Goal: Task Accomplishment & Management: Manage account settings

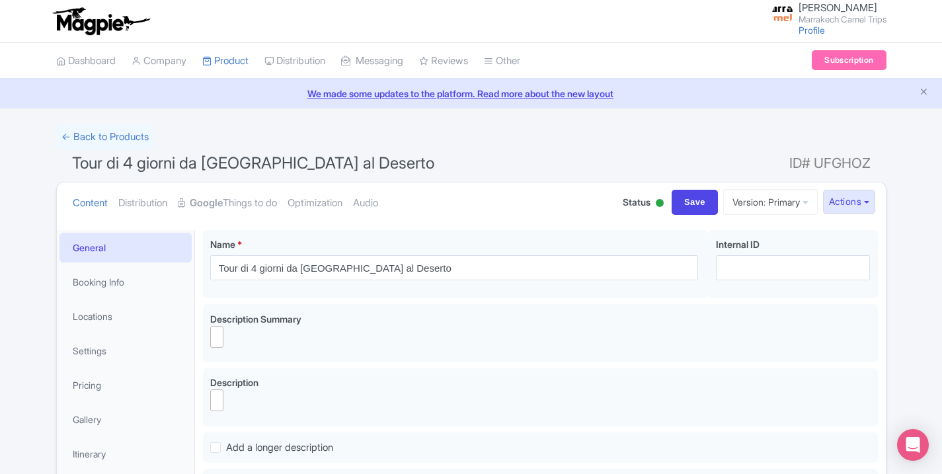
select select
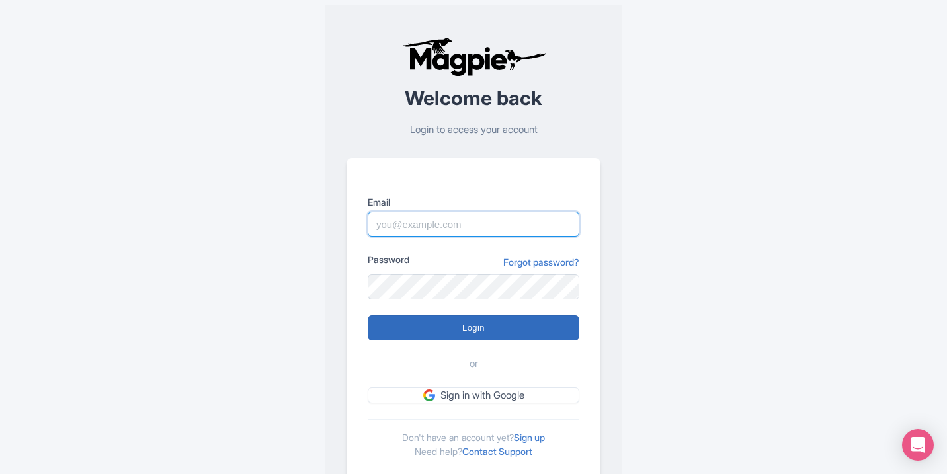
type input "[EMAIL_ADDRESS][DOMAIN_NAME]"
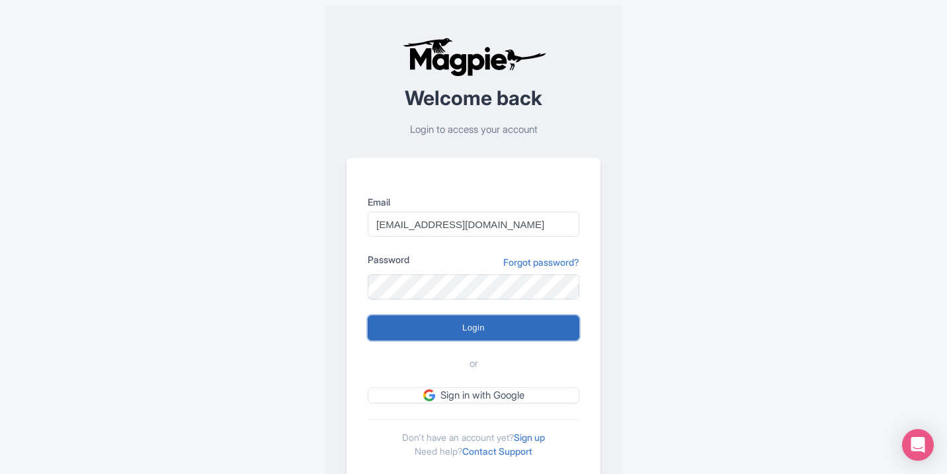
click at [497, 335] on input "Login" at bounding box center [474, 327] width 212 height 25
type input "Logging in..."
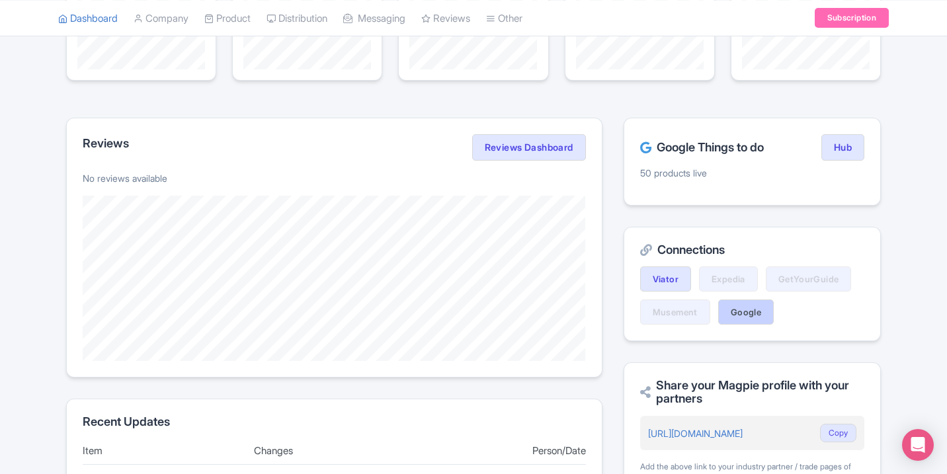
scroll to position [184, 0]
click at [734, 278] on link "Expedia" at bounding box center [728, 279] width 59 height 25
click at [743, 318] on link "Google" at bounding box center [746, 312] width 56 height 25
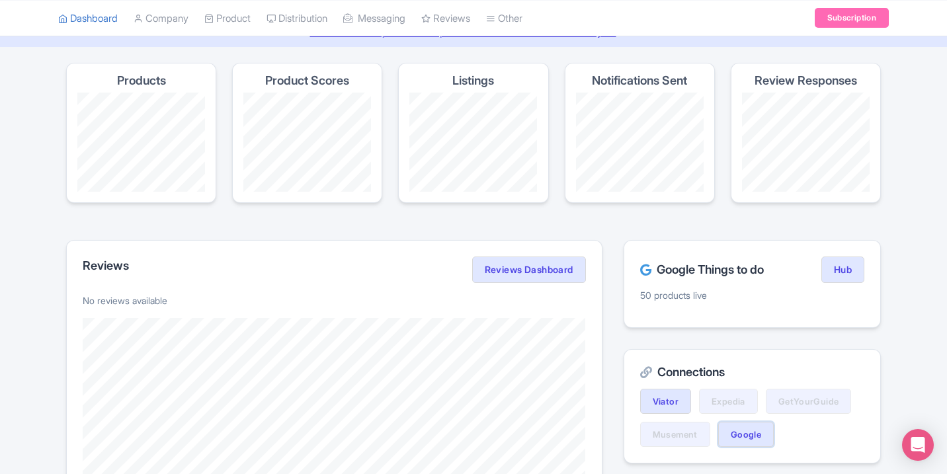
scroll to position [0, 0]
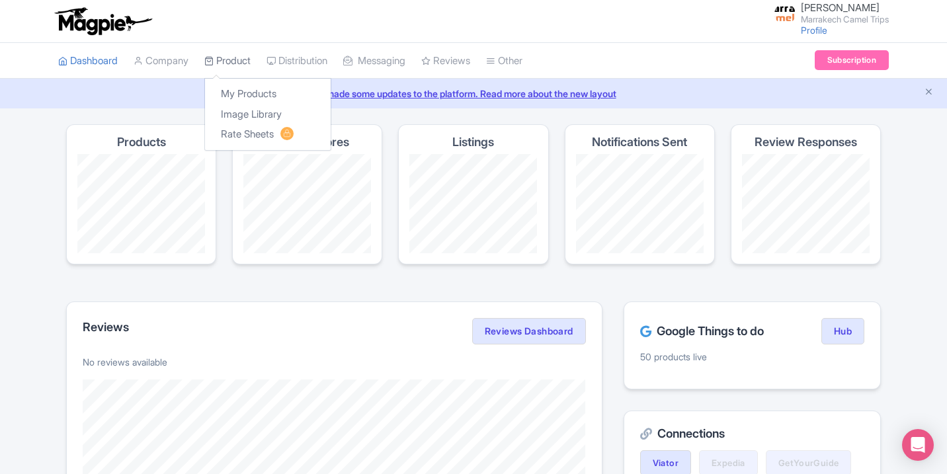
click at [237, 63] on link "Product" at bounding box center [227, 61] width 46 height 36
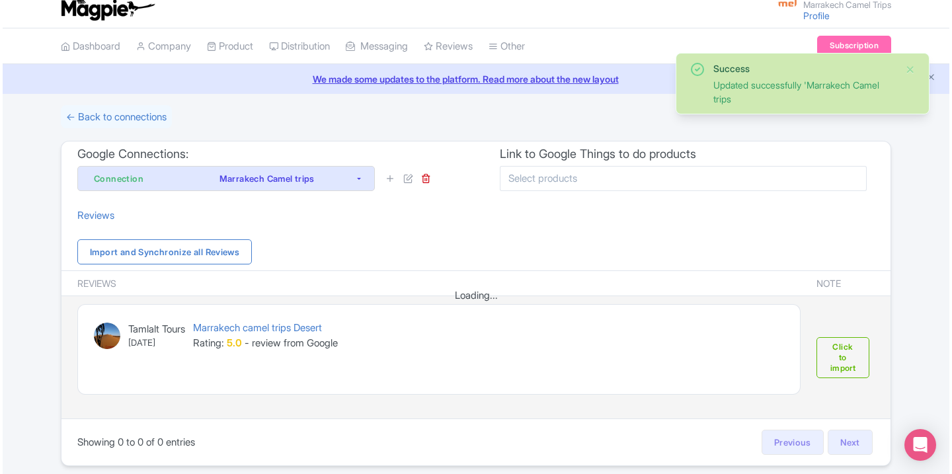
scroll to position [39, 0]
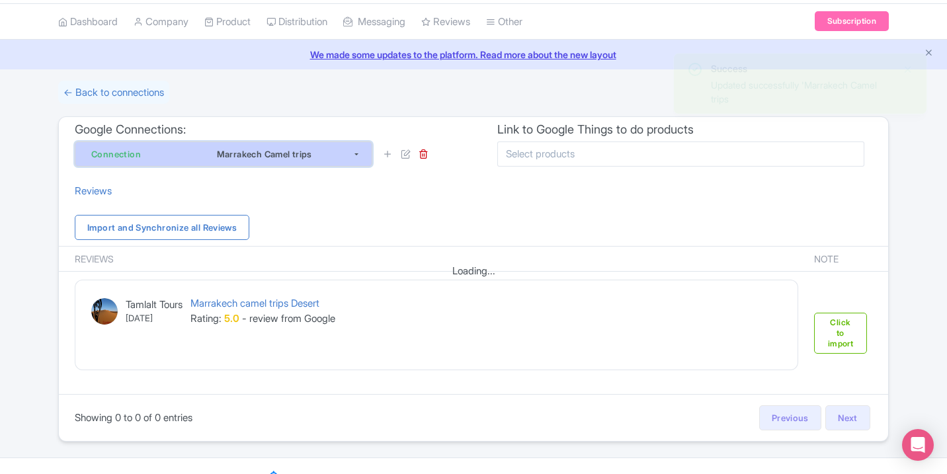
click at [316, 153] on div "Marrakech Camel trips" at bounding box center [265, 154] width 176 height 16
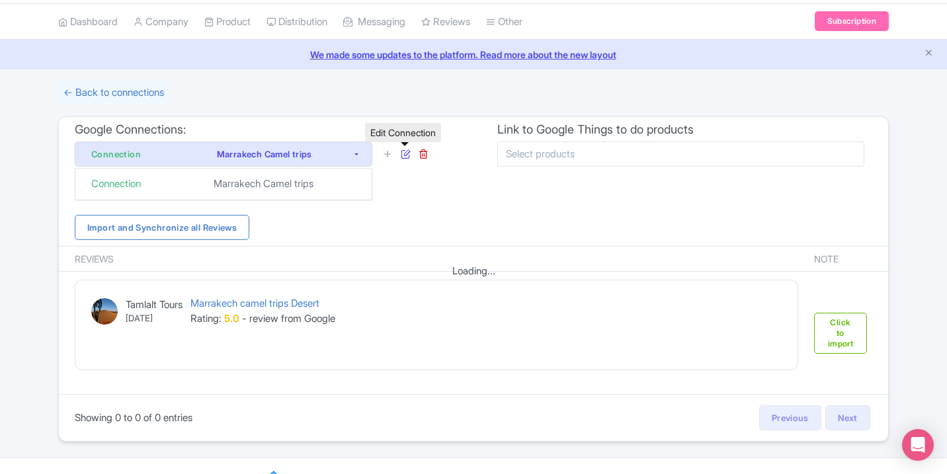
click at [401, 155] on icon at bounding box center [406, 154] width 10 height 10
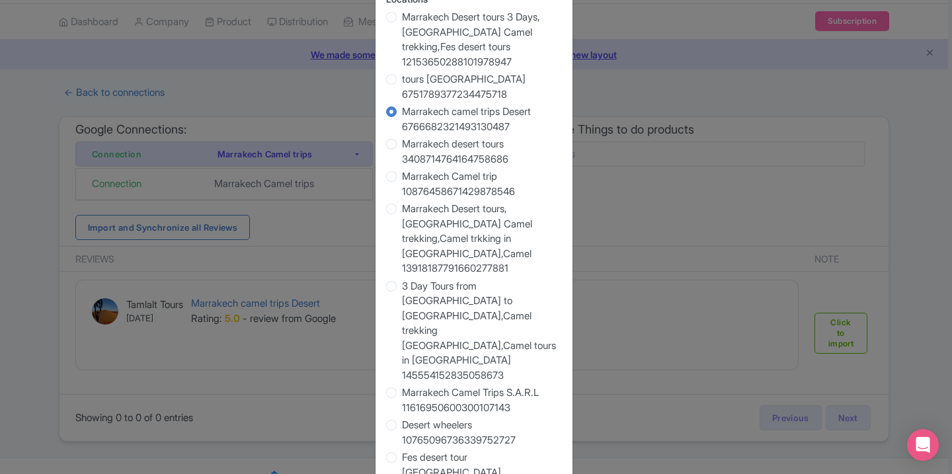
scroll to position [0, 0]
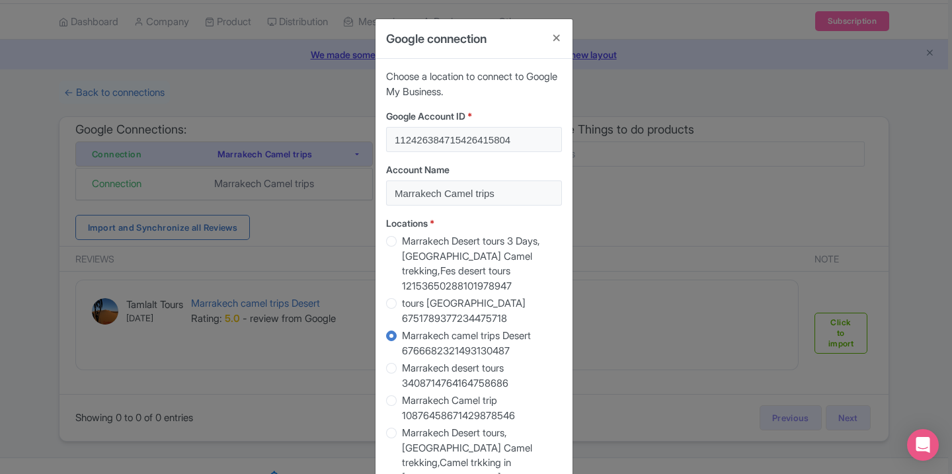
click at [462, 124] on div "Google Account ID * 112426384715426415804" at bounding box center [474, 130] width 176 height 43
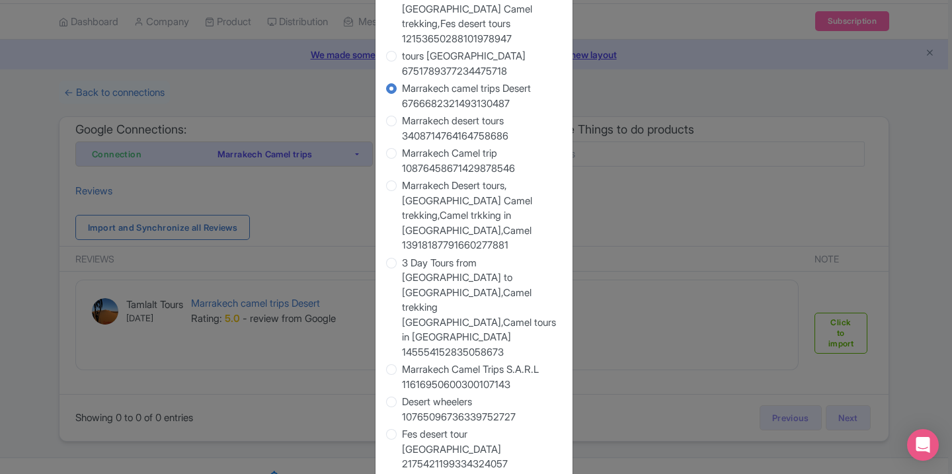
scroll to position [258, 0]
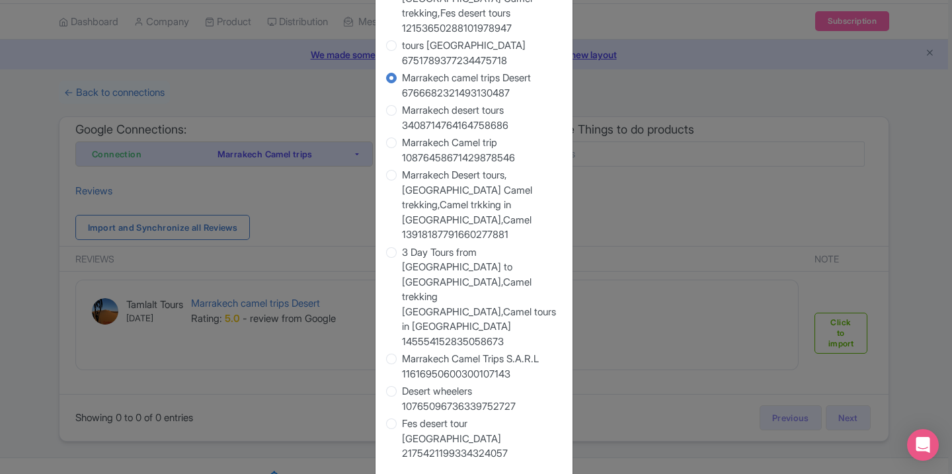
click at [433, 417] on label "Fes desert tour [GEOGRAPHIC_DATA] 2175421199334324057" at bounding box center [482, 439] width 160 height 45
click at [415, 417] on input "Fes desert tour [GEOGRAPHIC_DATA] 2175421199334324057" at bounding box center [408, 423] width 13 height 13
radio input "true"
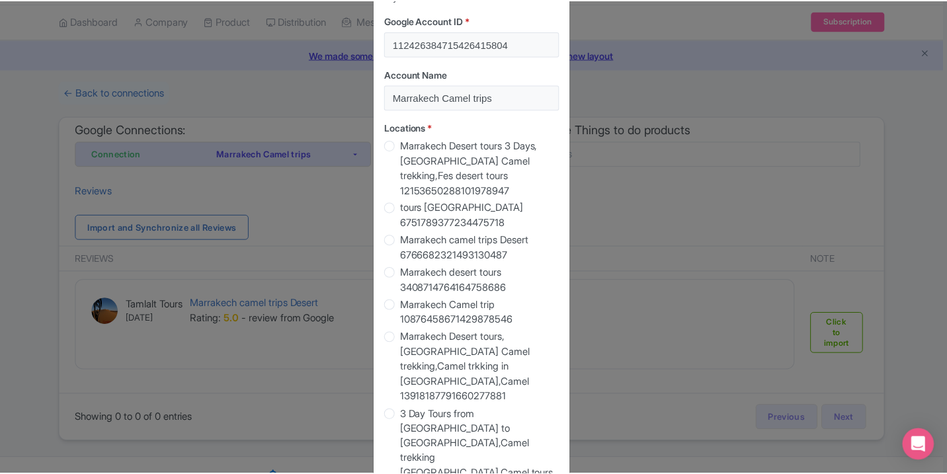
scroll to position [21, 0]
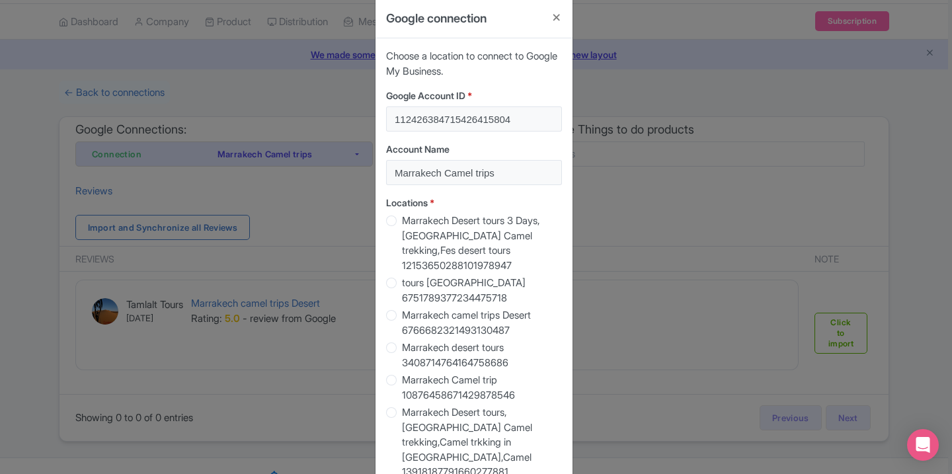
click at [470, 99] on span "*" at bounding box center [470, 95] width 5 height 11
click at [555, 24] on button "Close" at bounding box center [557, 18] width 32 height 38
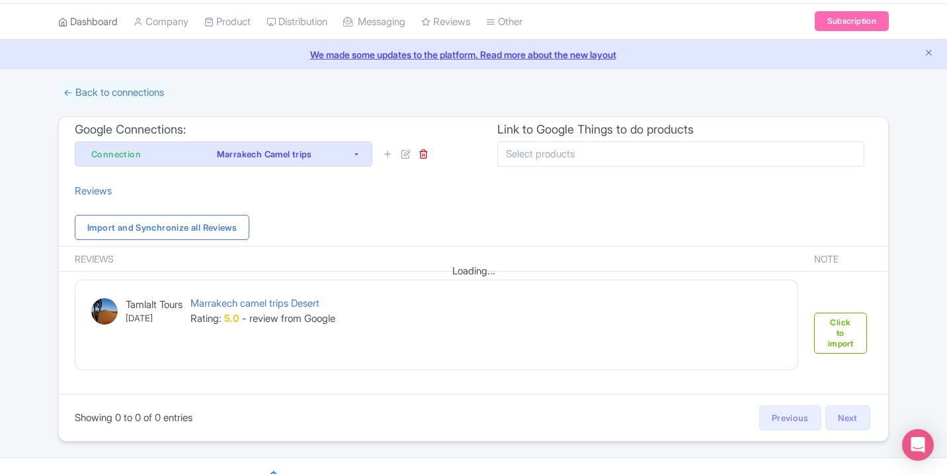
click at [85, 31] on link "Dashboard" at bounding box center [88, 22] width 60 height 36
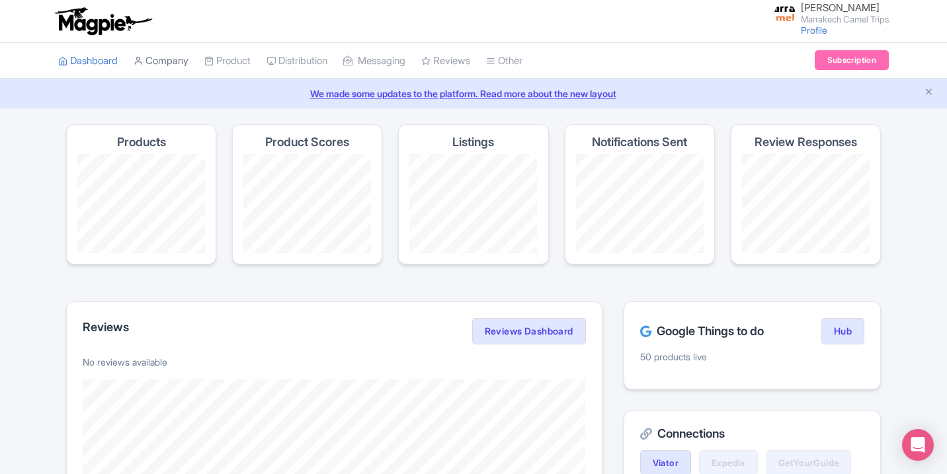
click at [185, 55] on link "Company" at bounding box center [161, 61] width 55 height 36
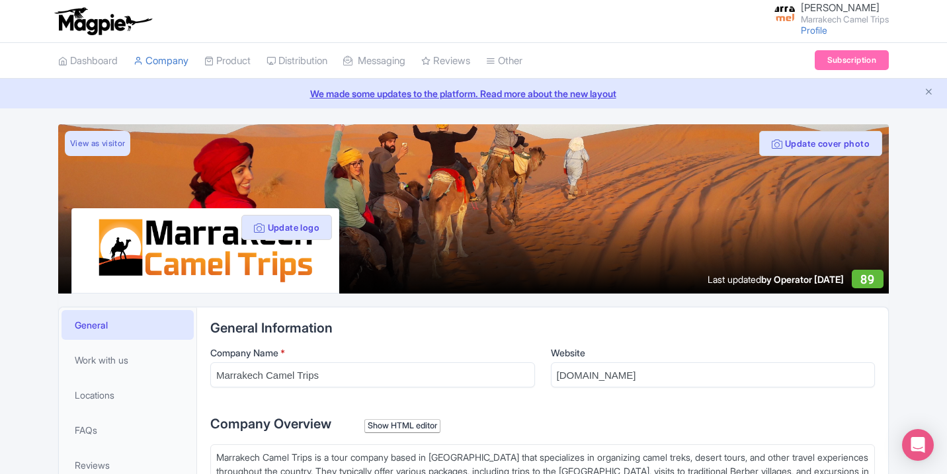
click at [235, 62] on link "Product" at bounding box center [227, 61] width 46 height 36
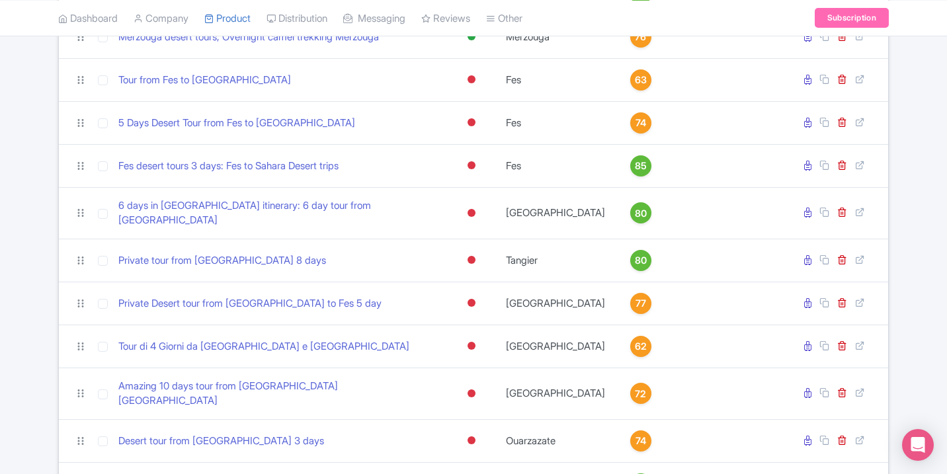
scroll to position [518, 0]
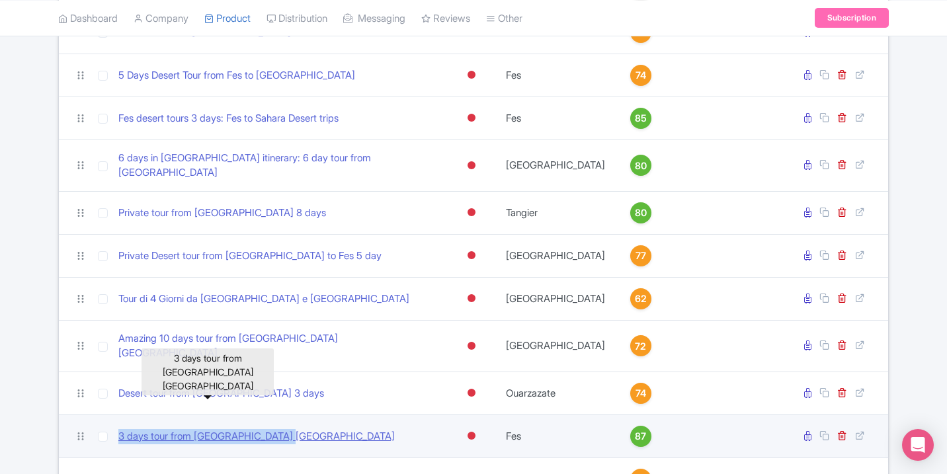
drag, startPoint x: 324, startPoint y: 395, endPoint x: 118, endPoint y: 392, distance: 205.7
click at [118, 429] on div "3 days tour from [GEOGRAPHIC_DATA] [GEOGRAPHIC_DATA]" at bounding box center [278, 436] width 321 height 15
copy link "3 days tour from [GEOGRAPHIC_DATA] [GEOGRAPHIC_DATA]"
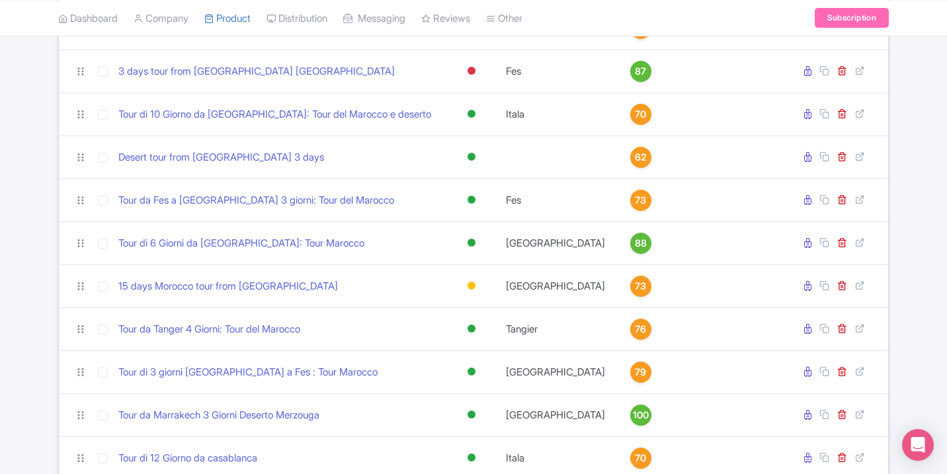
scroll to position [1188, 0]
